Goal: Task Accomplishment & Management: Manage account settings

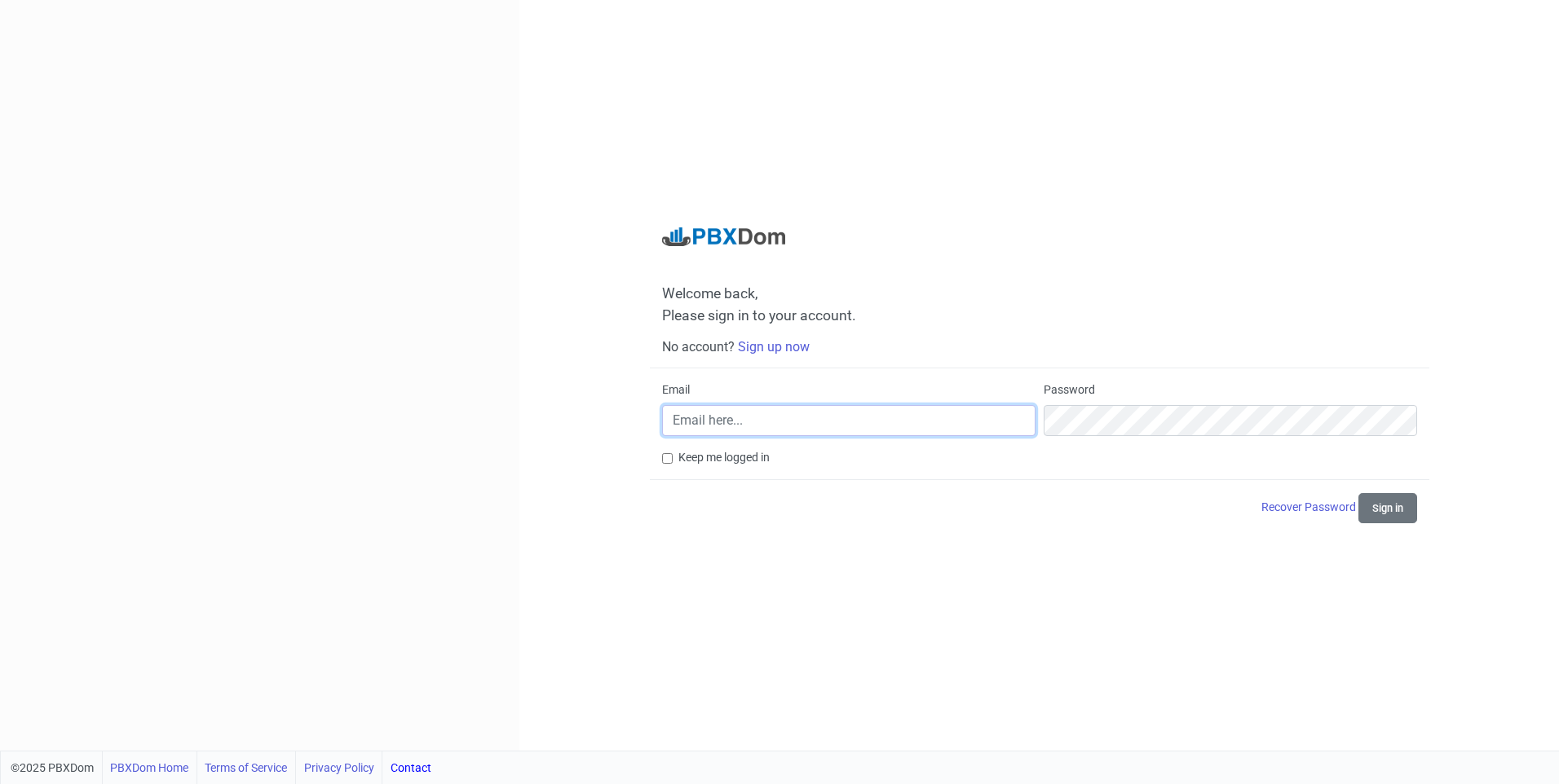
click at [820, 408] on input "Email" at bounding box center [849, 420] width 374 height 31
click at [660, 457] on div "Welcome back, Please sign in to your account. No account? Sign up now Email Pas…" at bounding box center [1039, 375] width 780 height 297
click at [680, 461] on label "Keep me logged in" at bounding box center [724, 457] width 91 height 17
click at [672, 461] on input "Keep me logged in" at bounding box center [668, 458] width 11 height 11
checkbox input "true"
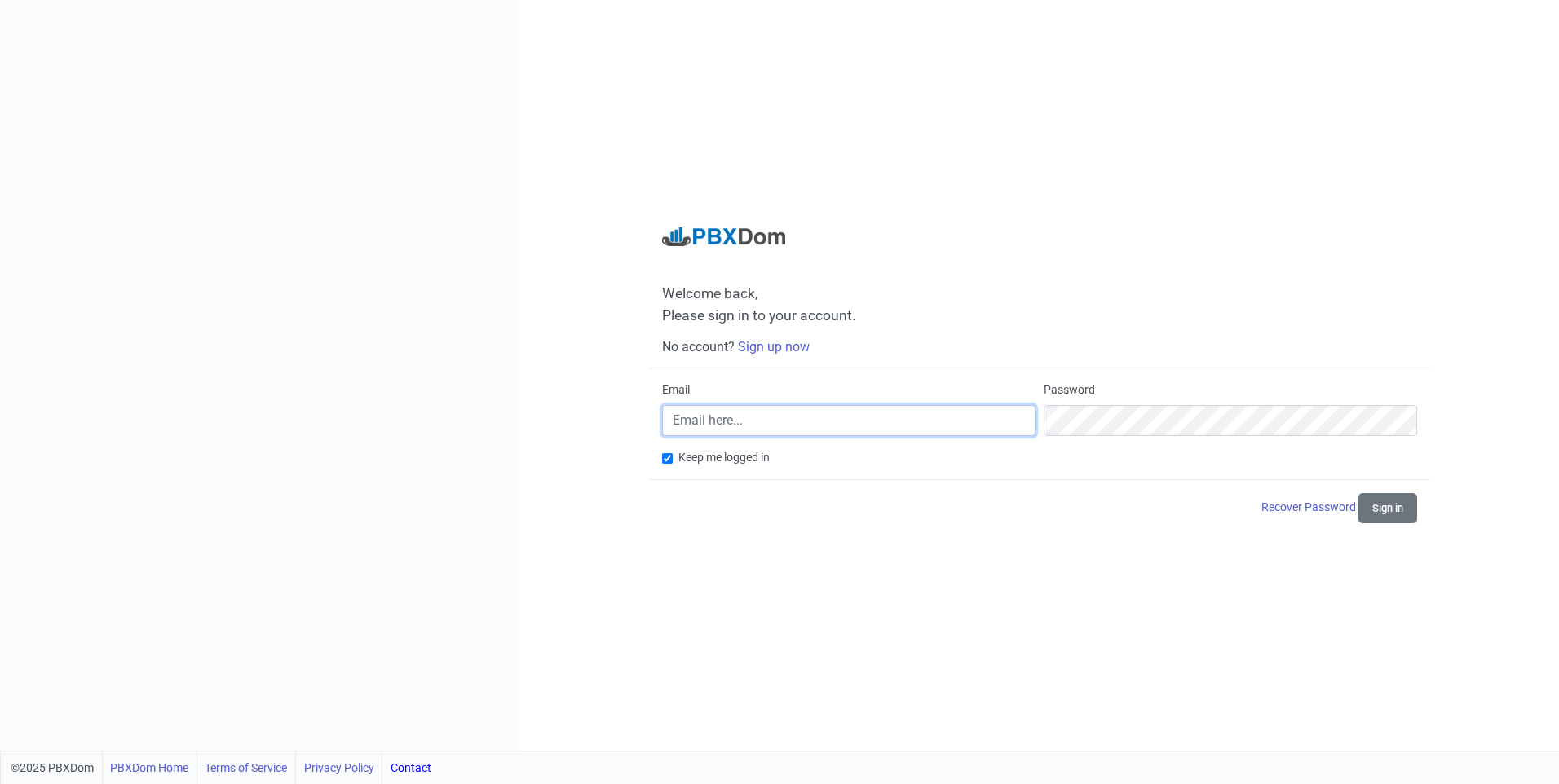
click at [715, 410] on input "Email" at bounding box center [849, 420] width 374 height 31
